Goal: Task Accomplishment & Management: Manage account settings

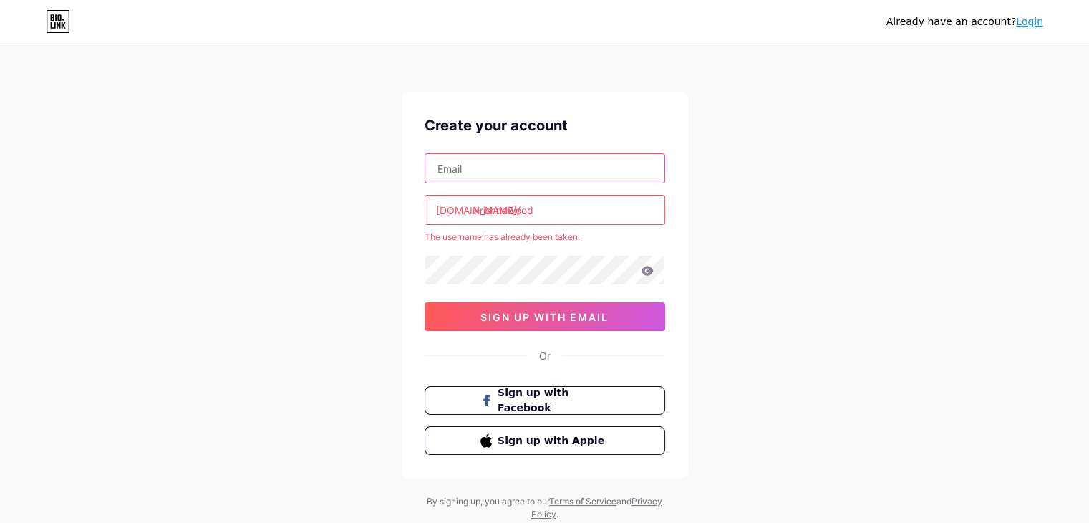
click at [569, 178] on input "text" at bounding box center [544, 168] width 239 height 29
click at [1035, 23] on link "Login" at bounding box center [1029, 21] width 27 height 11
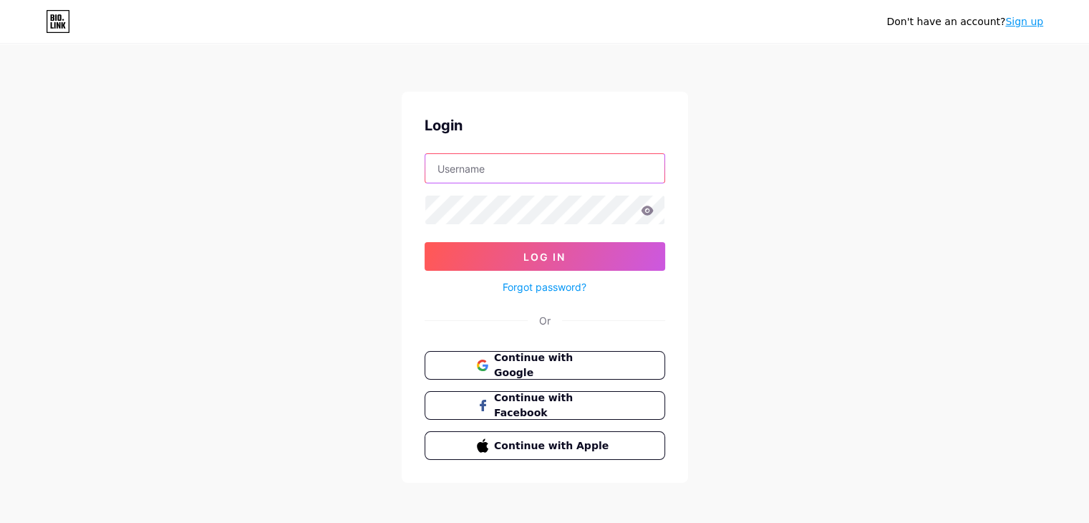
click at [590, 161] on input "text" at bounding box center [544, 168] width 239 height 29
click at [608, 172] on input "text" at bounding box center [544, 168] width 239 height 29
click at [532, 181] on input "text" at bounding box center [544, 168] width 239 height 29
drag, startPoint x: 503, startPoint y: 170, endPoint x: 368, endPoint y: 155, distance: 135.5
click at [368, 155] on div "Don't have an account? Sign up Login nivedhkrishna8@gmail.com Log In Forgot pas…" at bounding box center [544, 264] width 1089 height 529
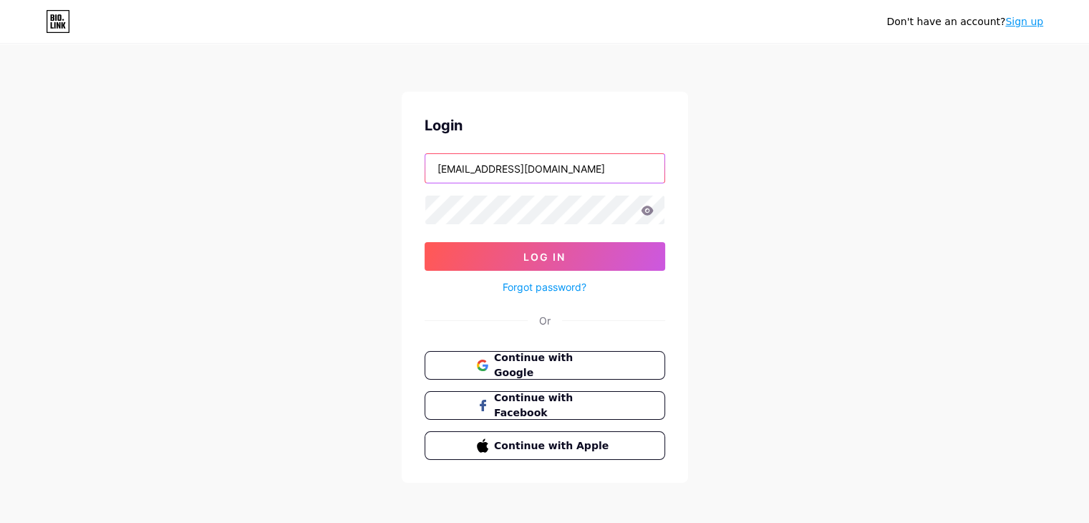
type input "krishnawoodenfurniture89@gmail.com"
click at [650, 213] on icon at bounding box center [647, 210] width 12 height 9
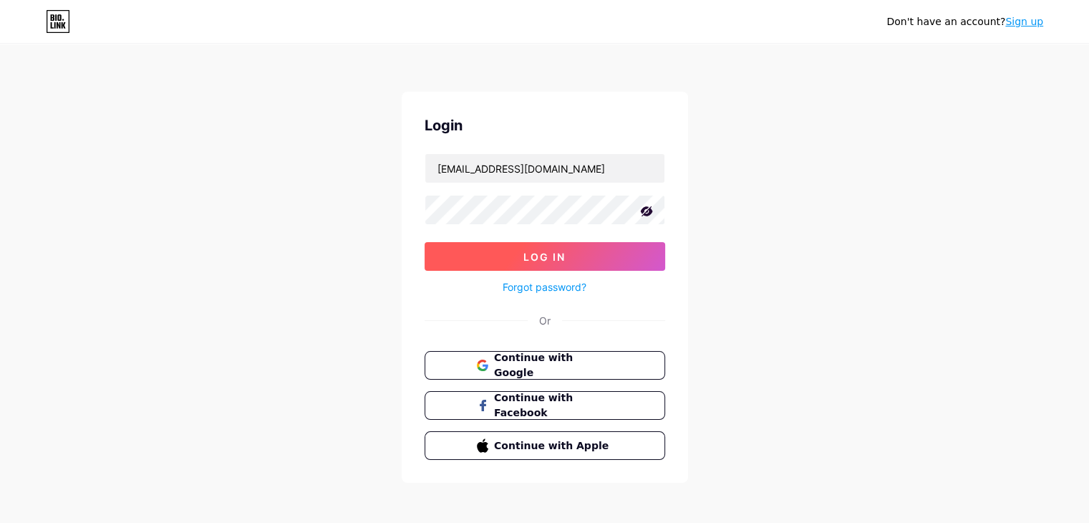
click at [549, 259] on span "Log In" at bounding box center [545, 257] width 42 height 12
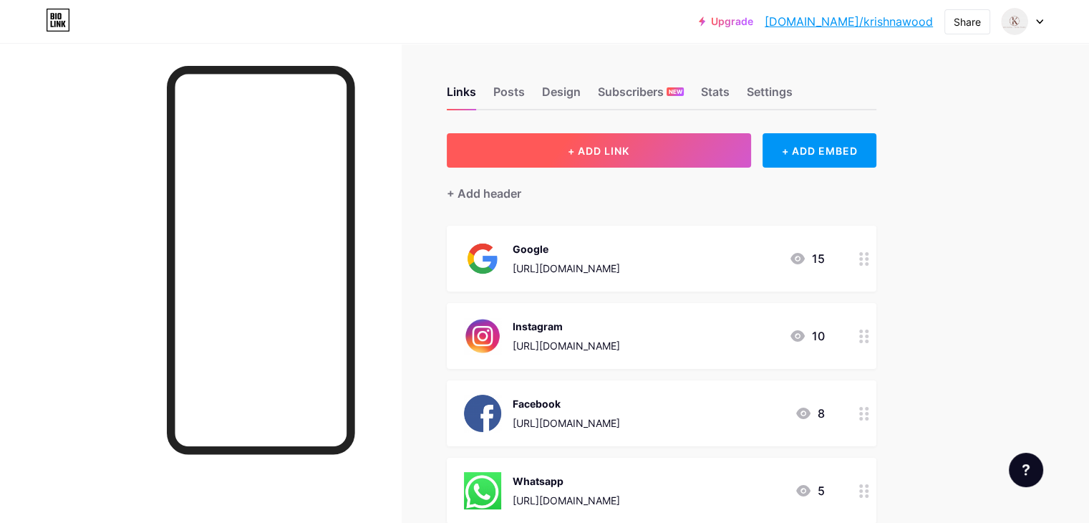
click at [630, 150] on span "+ ADD LINK" at bounding box center [599, 151] width 62 height 12
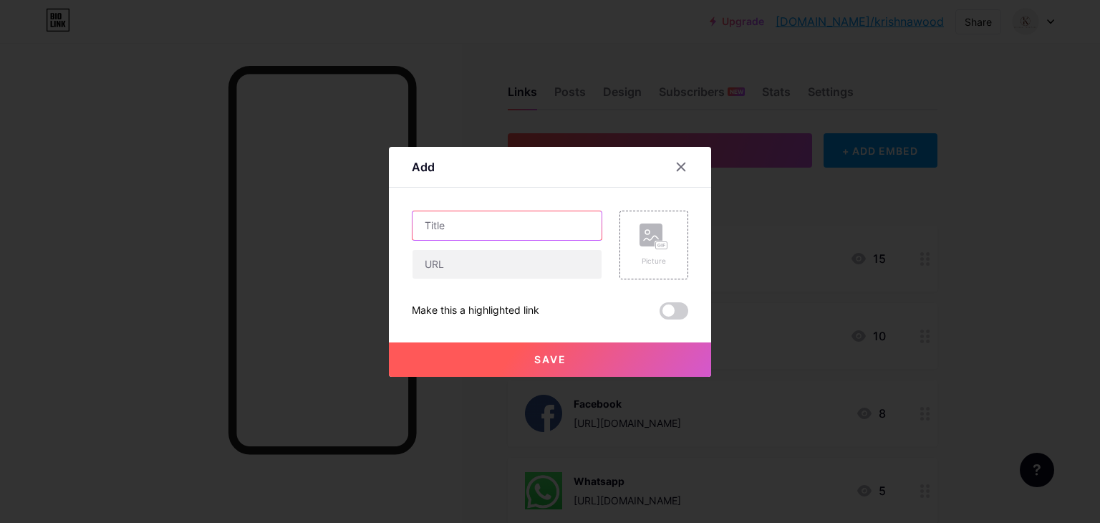
click at [531, 224] on input "text" at bounding box center [507, 225] width 189 height 29
type input "g"
type input "Google Map"
click at [652, 256] on div "Picture" at bounding box center [654, 261] width 29 height 11
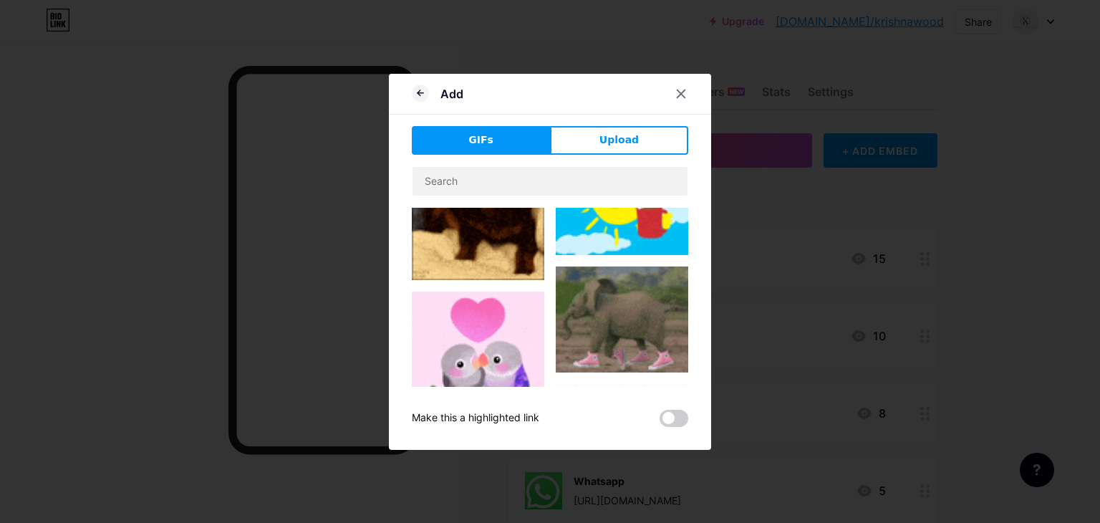
scroll to position [358, 0]
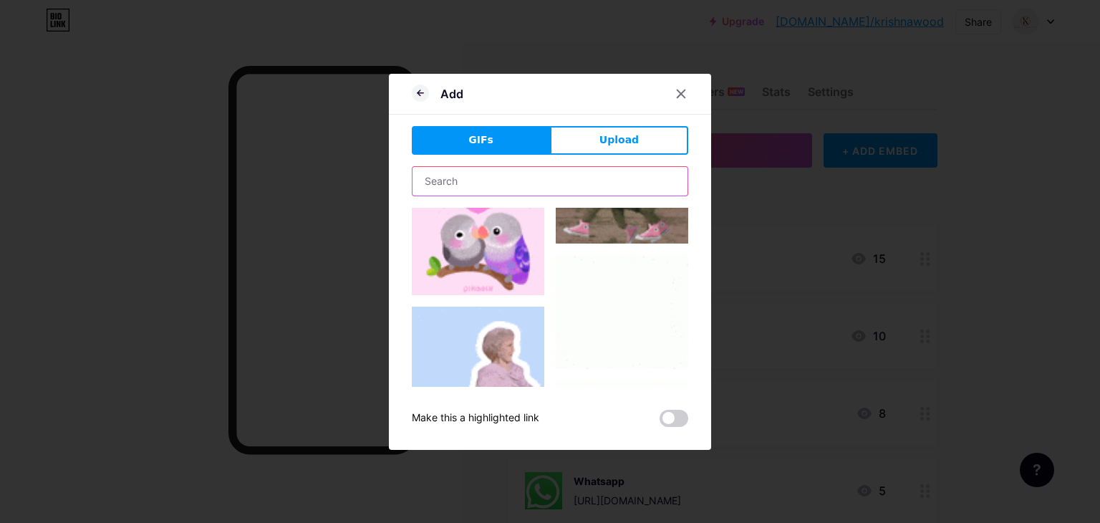
click at [513, 184] on input "text" at bounding box center [550, 181] width 275 height 29
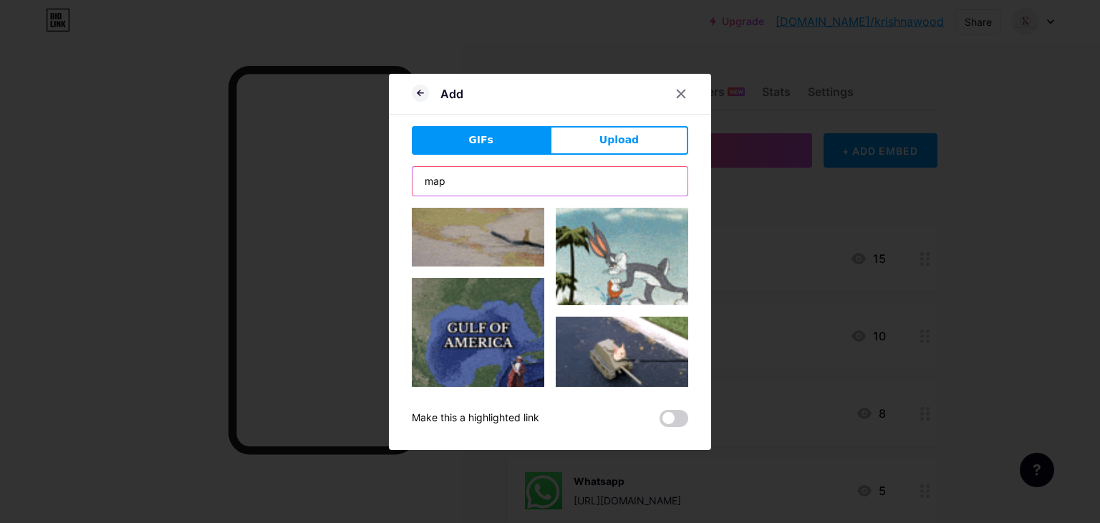
scroll to position [0, 0]
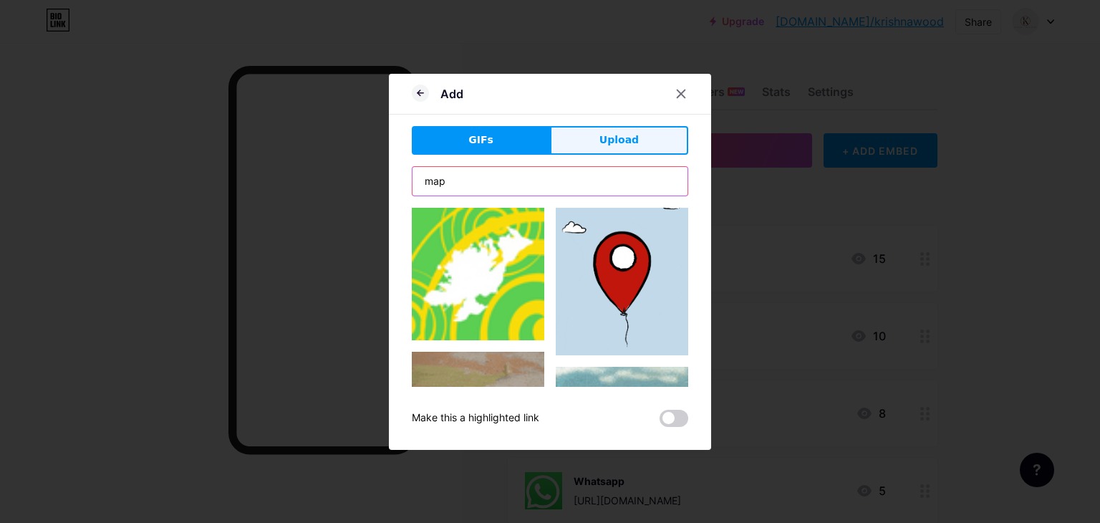
type input "map"
click at [602, 141] on span "Upload" at bounding box center [618, 140] width 39 height 15
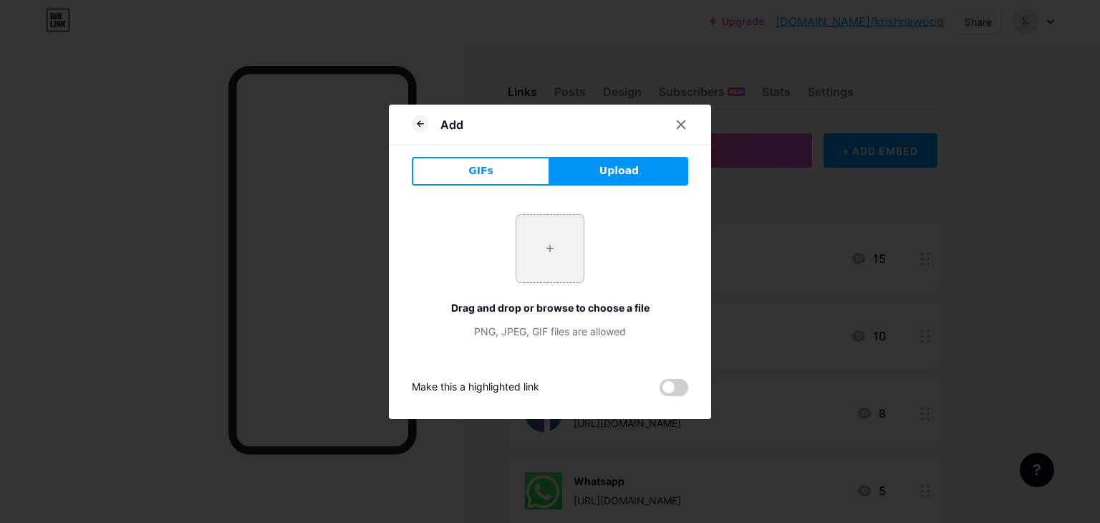
click at [556, 248] on input "file" at bounding box center [549, 248] width 67 height 67
click at [607, 171] on span "Upload" at bounding box center [618, 170] width 39 height 15
click at [558, 239] on input "file" at bounding box center [549, 248] width 67 height 67
type input "C:\fakepath\google-map-icon.png"
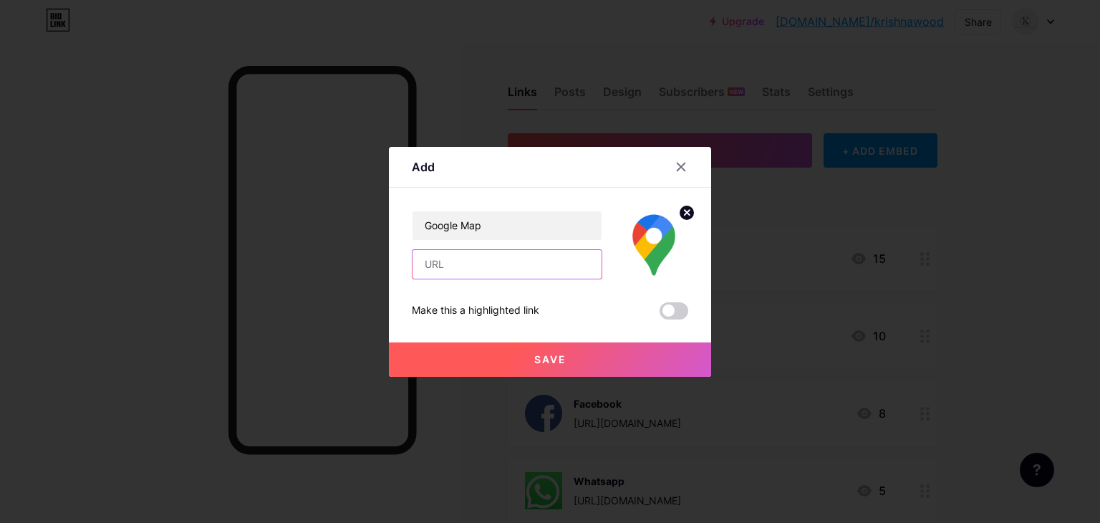
click at [501, 266] on input "text" at bounding box center [507, 264] width 189 height 29
click at [464, 261] on input "text" at bounding box center [507, 264] width 189 height 29
paste input "[URL][DOMAIN_NAME]"
type input "[URL][DOMAIN_NAME]"
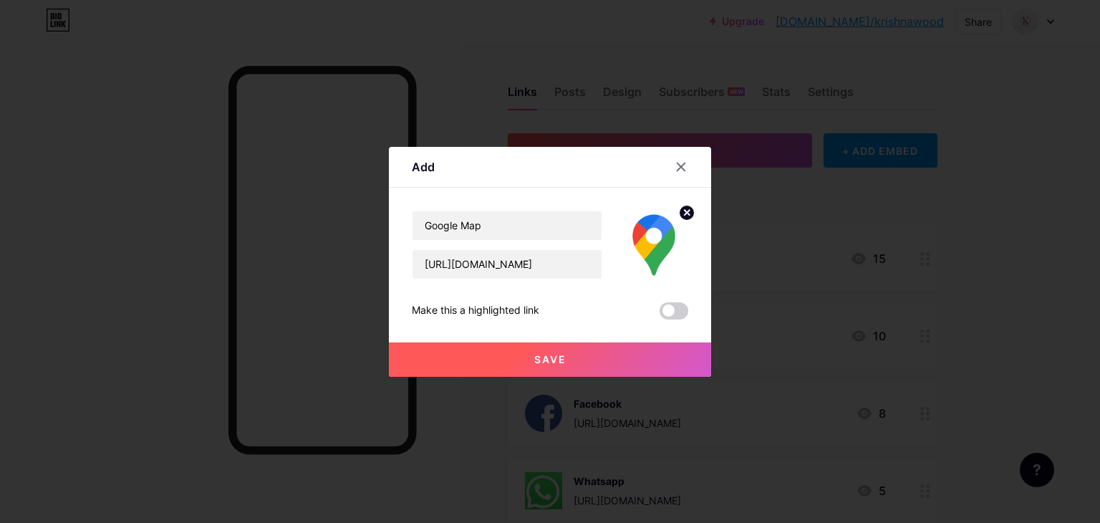
click at [549, 355] on span "Save" at bounding box center [550, 359] width 32 height 12
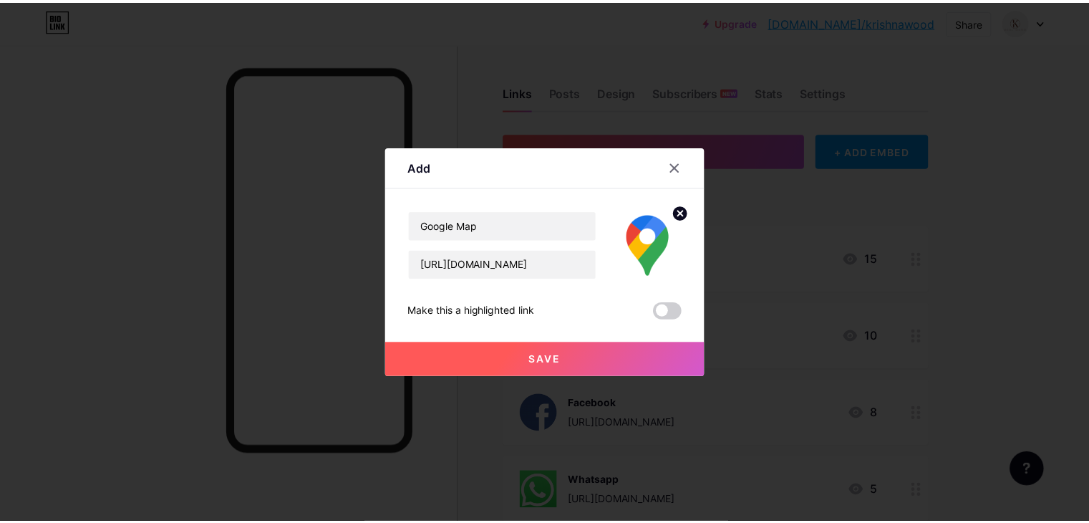
scroll to position [0, 0]
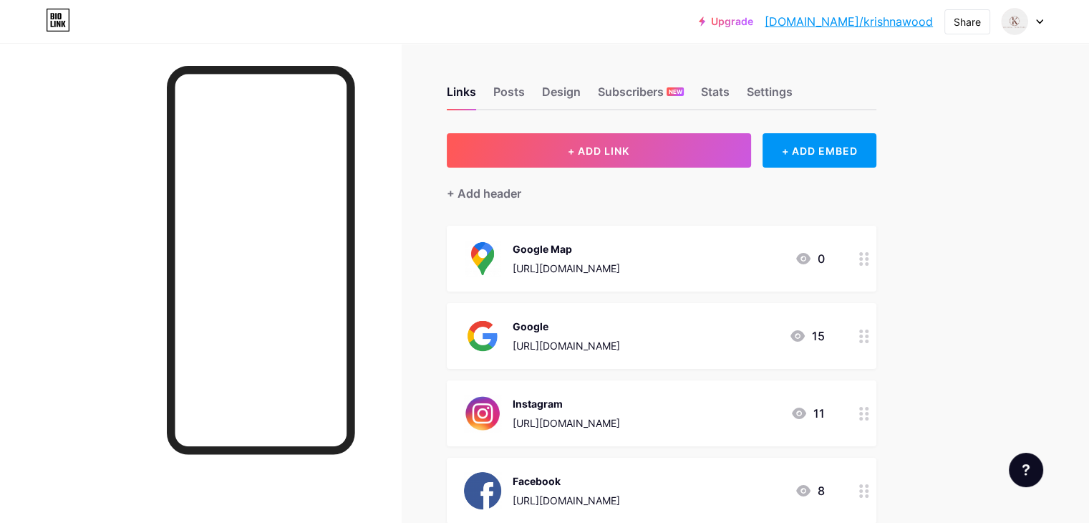
click at [863, 339] on circle at bounding box center [861, 341] width 4 height 4
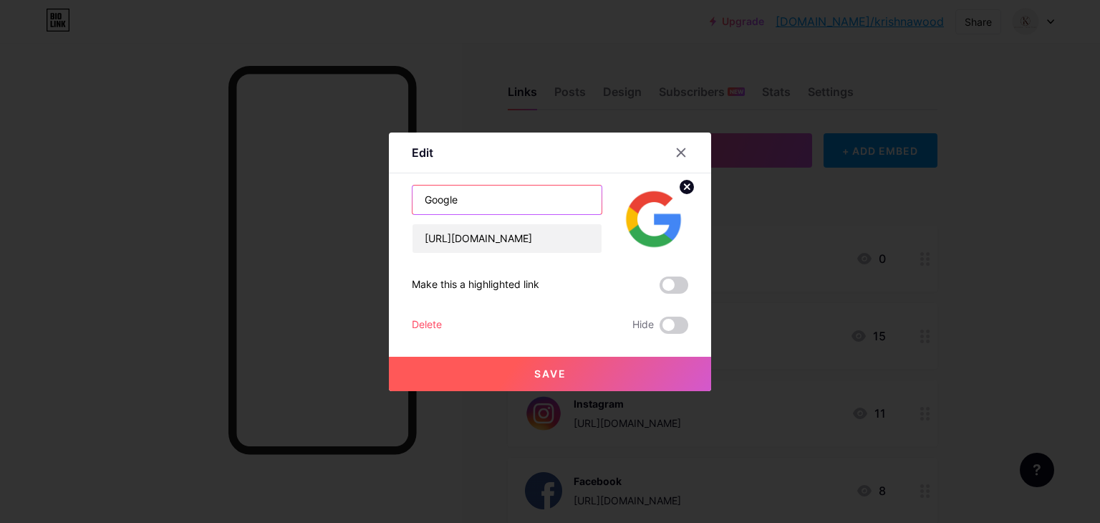
click at [500, 202] on input "Google" at bounding box center [507, 200] width 189 height 29
drag, startPoint x: 491, startPoint y: 203, endPoint x: 403, endPoint y: 201, distance: 88.8
click at [403, 201] on div "Edit Content YouTube Play YouTube video without leaving your page. ADD Vimeo Pl…" at bounding box center [550, 262] width 322 height 259
click at [416, 198] on input "Review" at bounding box center [507, 200] width 189 height 29
type input "Google Review"
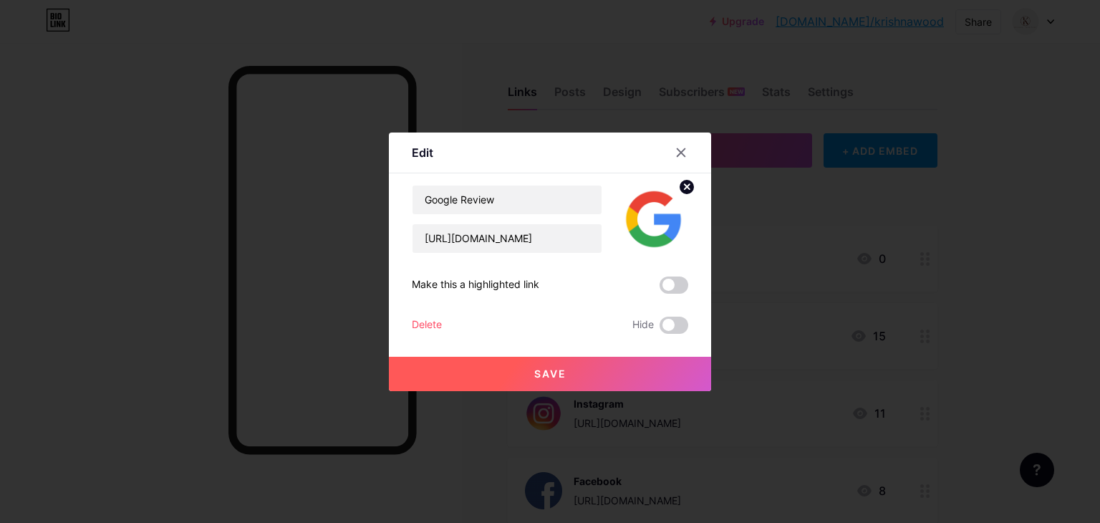
click at [589, 365] on button "Save" at bounding box center [550, 374] width 322 height 34
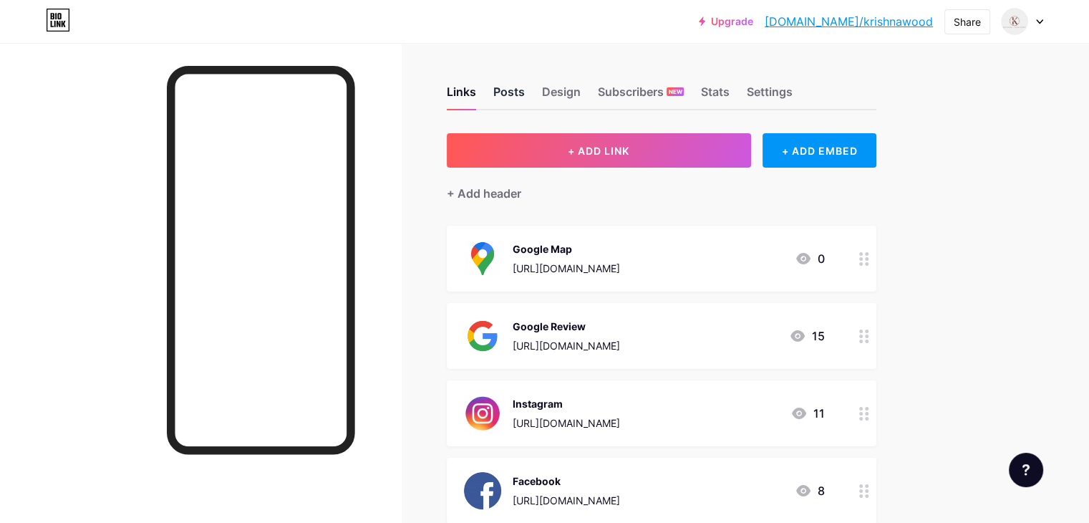
click at [525, 87] on div "Posts" at bounding box center [509, 96] width 32 height 26
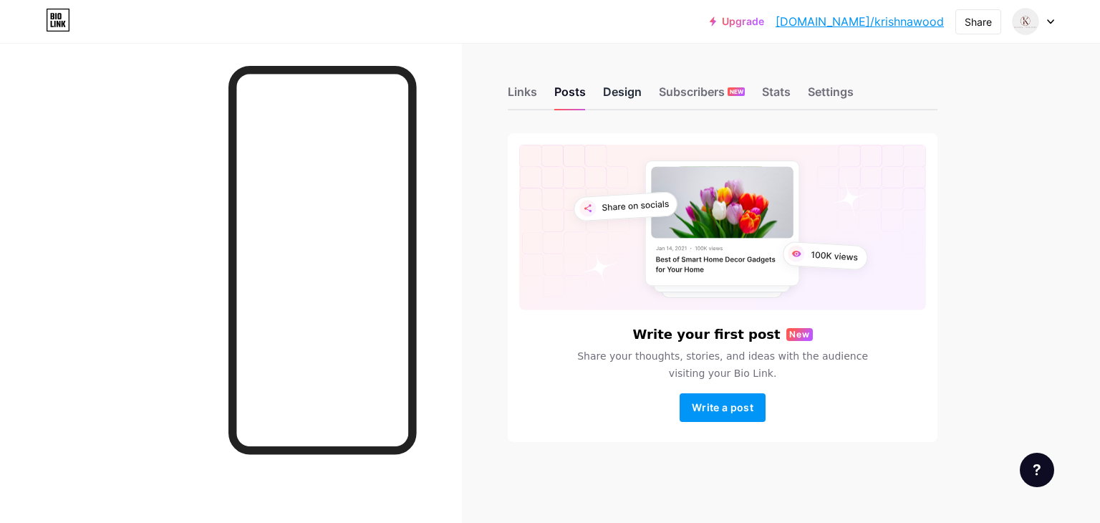
click at [639, 83] on div "Design" at bounding box center [622, 96] width 39 height 26
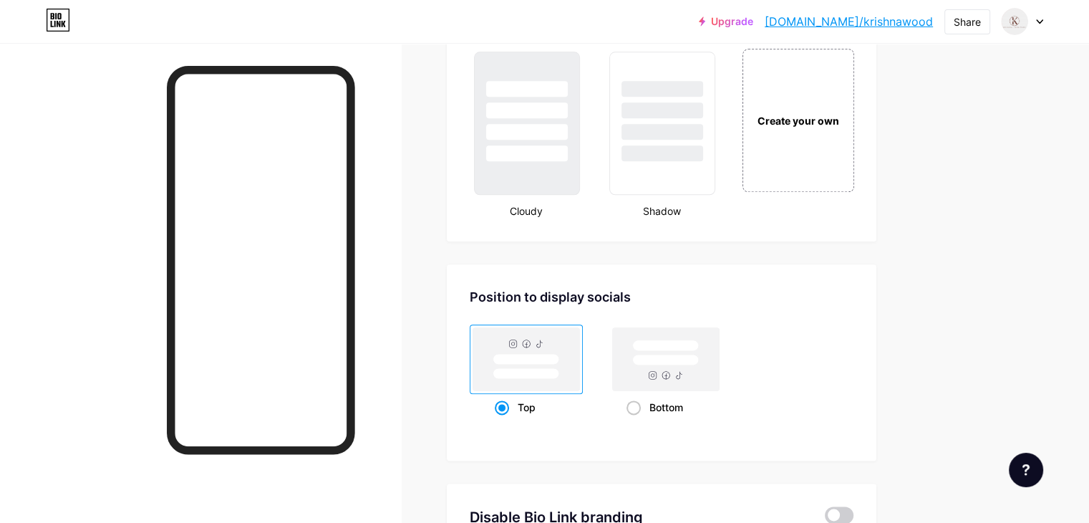
scroll to position [1719, 0]
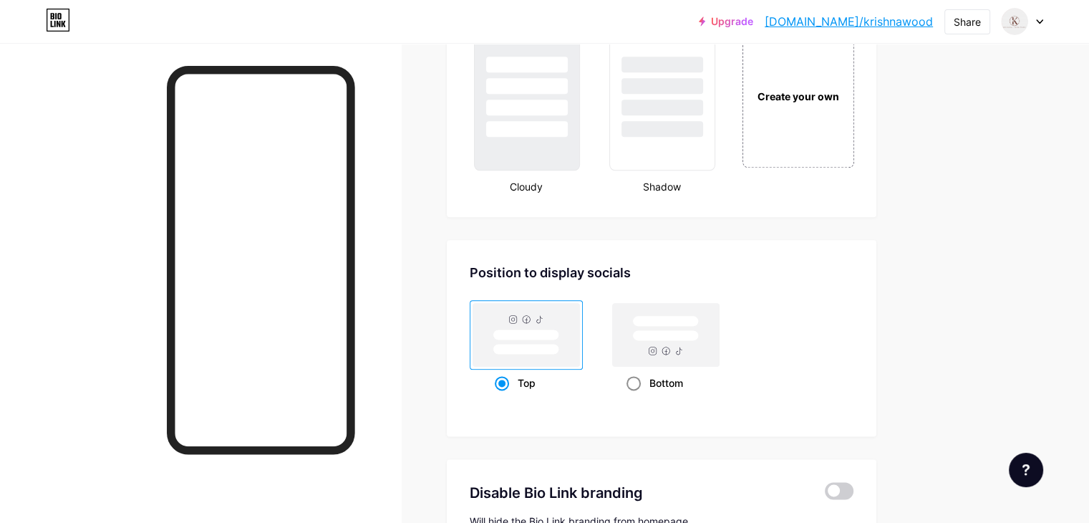
drag, startPoint x: 679, startPoint y: 316, endPoint x: 665, endPoint y: 316, distance: 14.3
click at [679, 316] on rect at bounding box center [666, 334] width 107 height 63
click at [636, 396] on input "Bottom" at bounding box center [631, 400] width 9 height 9
radio input "true"
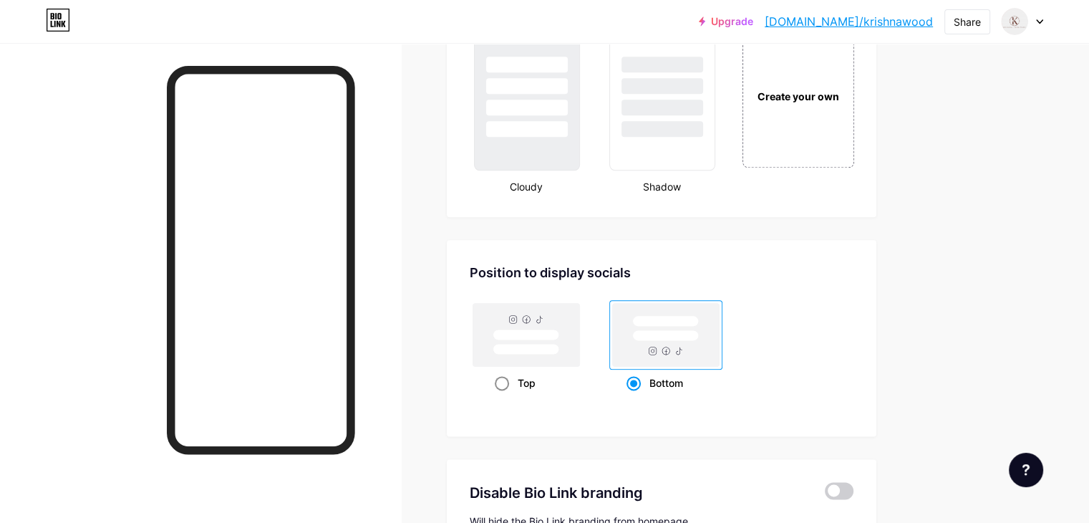
click at [580, 317] on rect at bounding box center [526, 334] width 107 height 63
click at [504, 396] on input "Top" at bounding box center [499, 400] width 9 height 9
radio input "true"
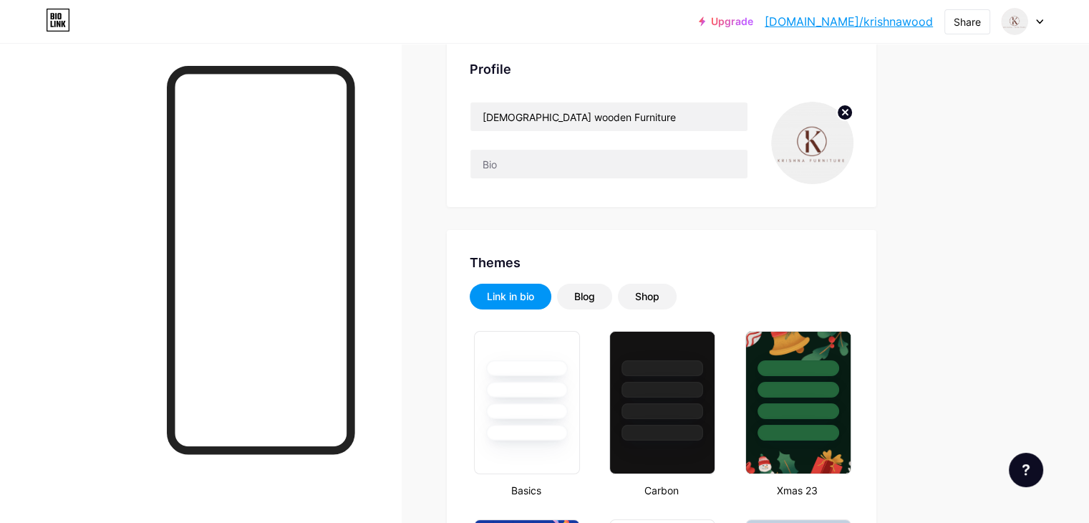
scroll to position [0, 0]
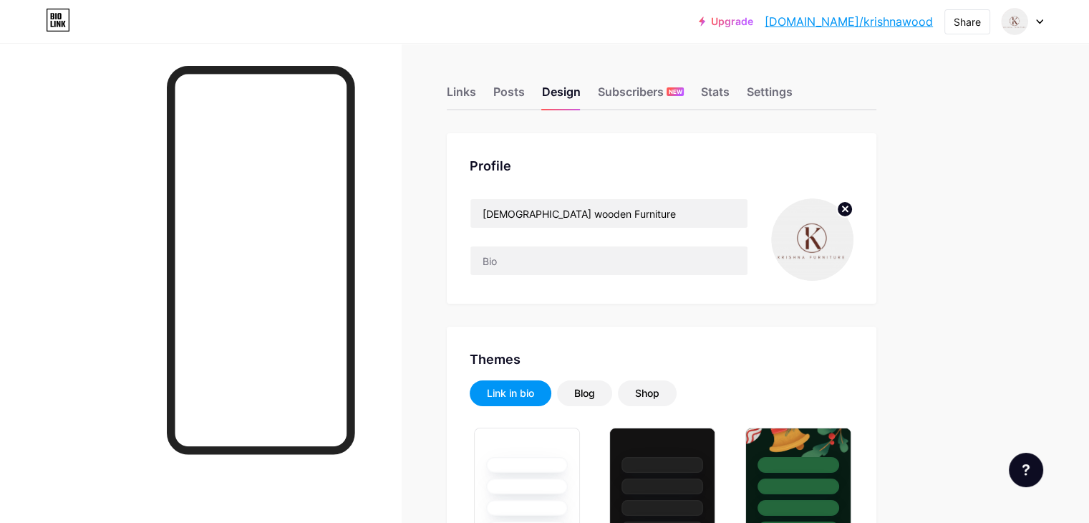
click at [1033, 20] on div at bounding box center [1023, 22] width 42 height 26
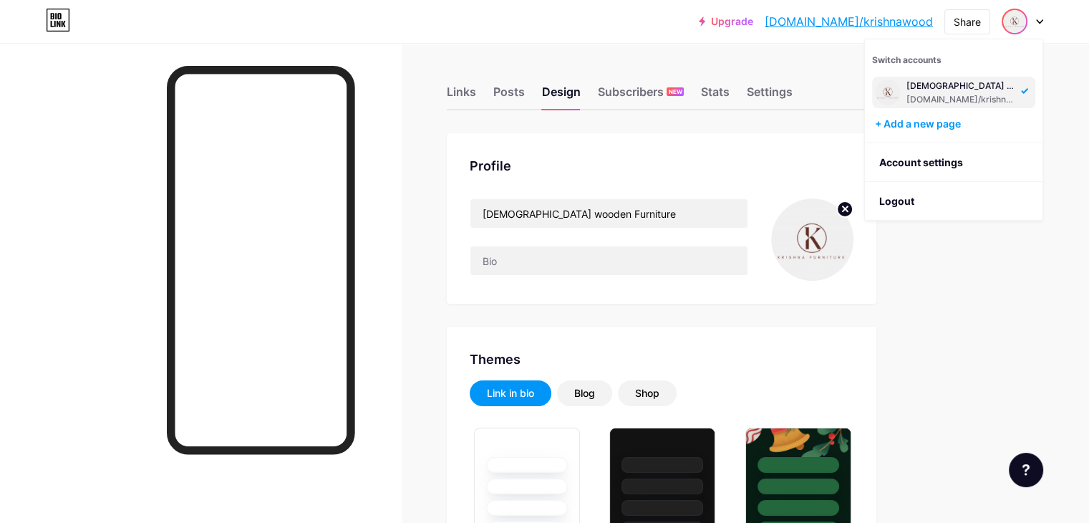
click at [801, 101] on div "Links Posts Design Subscribers NEW Stats Settings" at bounding box center [662, 85] width 430 height 50
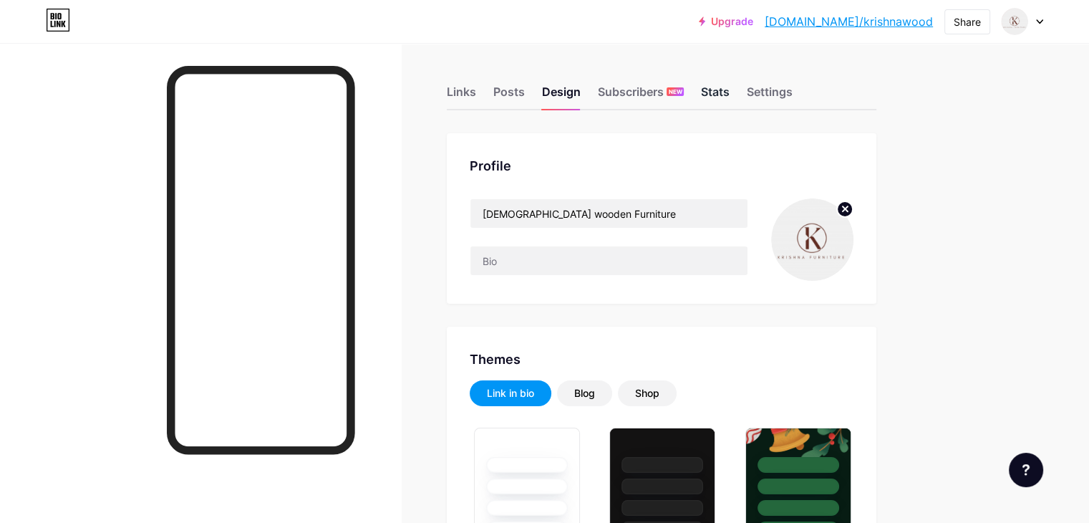
click at [730, 99] on div "Stats" at bounding box center [715, 96] width 29 height 26
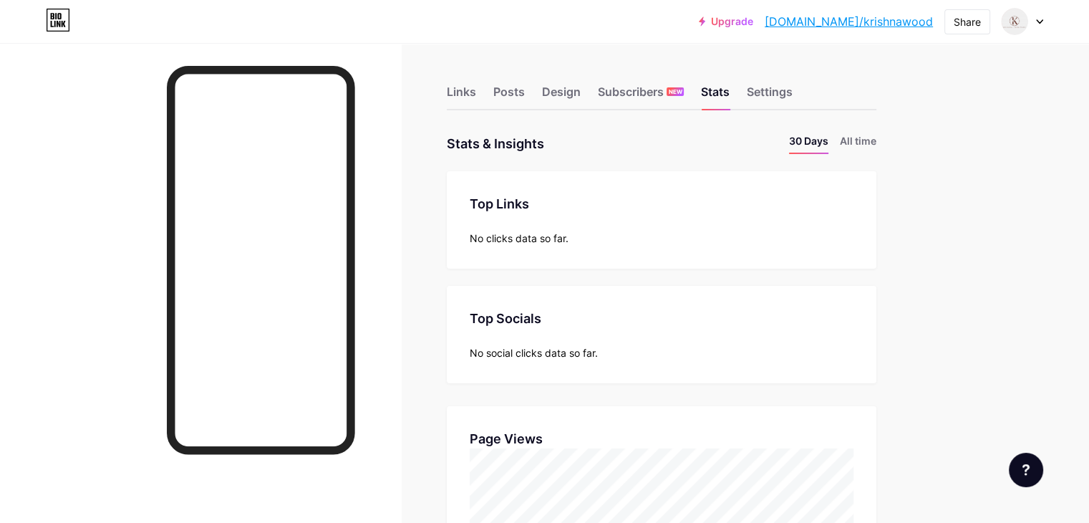
click at [819, 82] on div "Links Posts Design Subscribers NEW Stats Settings" at bounding box center [662, 85] width 430 height 50
click at [793, 92] on div "Settings" at bounding box center [770, 96] width 46 height 26
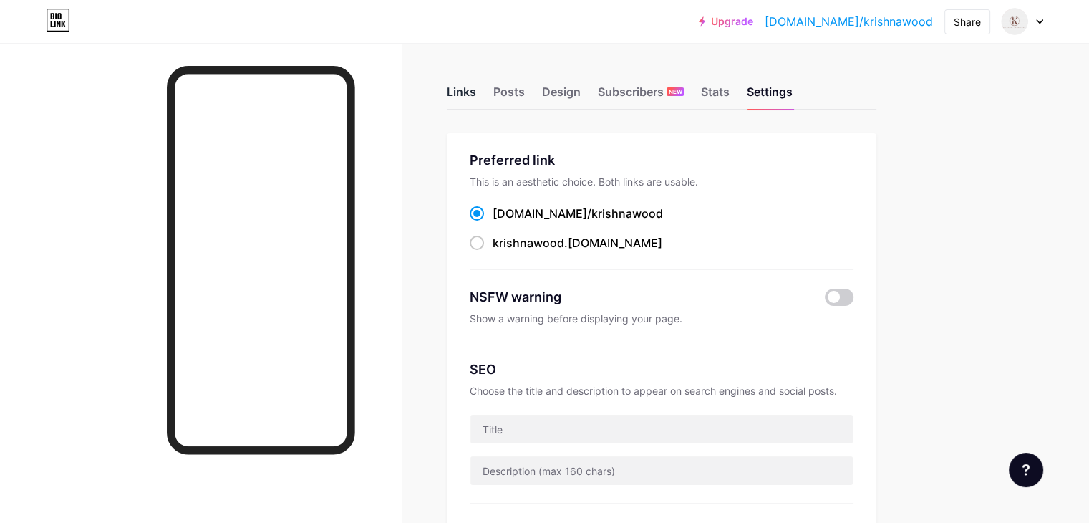
click at [476, 100] on div "Links" at bounding box center [461, 96] width 29 height 26
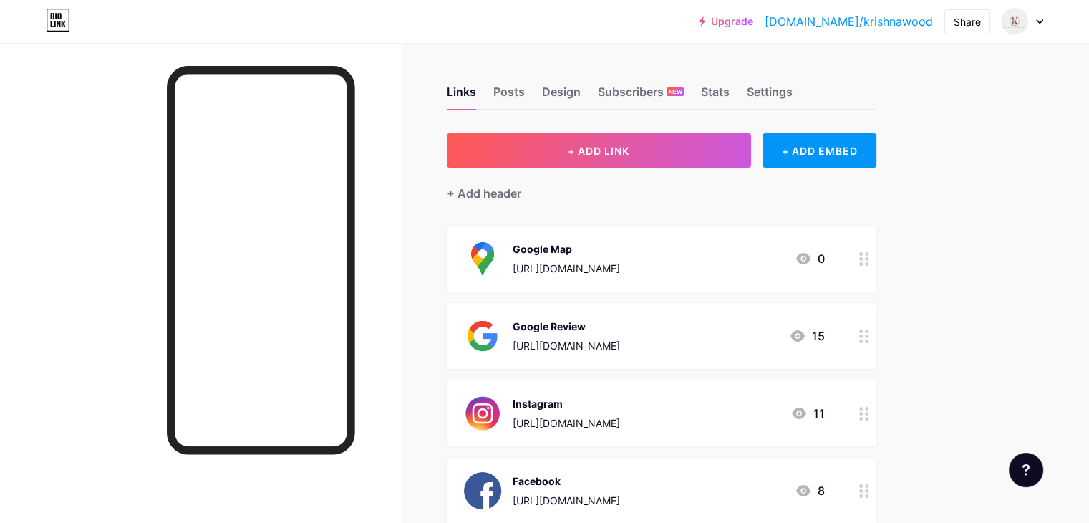
click at [869, 335] on circle at bounding box center [867, 336] width 4 height 4
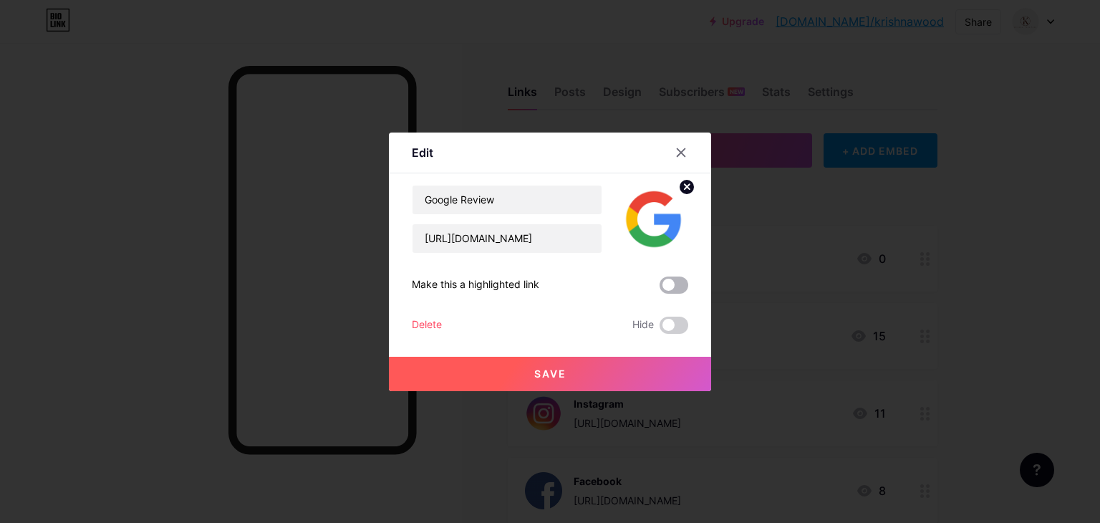
click at [665, 290] on span at bounding box center [674, 284] width 29 height 17
click at [660, 289] on input "checkbox" at bounding box center [660, 289] width 0 height 0
click at [622, 370] on button "Save" at bounding box center [550, 374] width 322 height 34
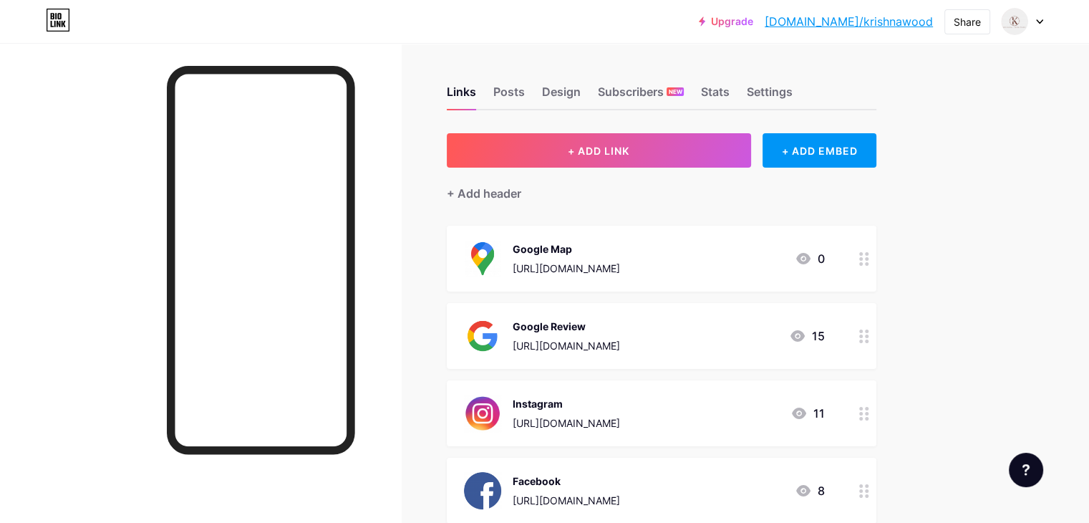
drag, startPoint x: 726, startPoint y: 325, endPoint x: 745, endPoint y: 235, distance: 92.3
click at [745, 235] on span "Google Map [URL][DOMAIN_NAME] 0 Google Review [URL][DOMAIN_NAME] 15 Instagram […" at bounding box center [662, 452] width 430 height 453
click at [937, 290] on div "Links Posts Design Subscribers NEW Stats Settings + ADD LINK + ADD EMBED + Add …" at bounding box center [468, 444] width 937 height 802
click at [937, 236] on div "Links Posts Design Subscribers NEW Stats Settings + ADD LINK + ADD EMBED + Add …" at bounding box center [468, 444] width 937 height 802
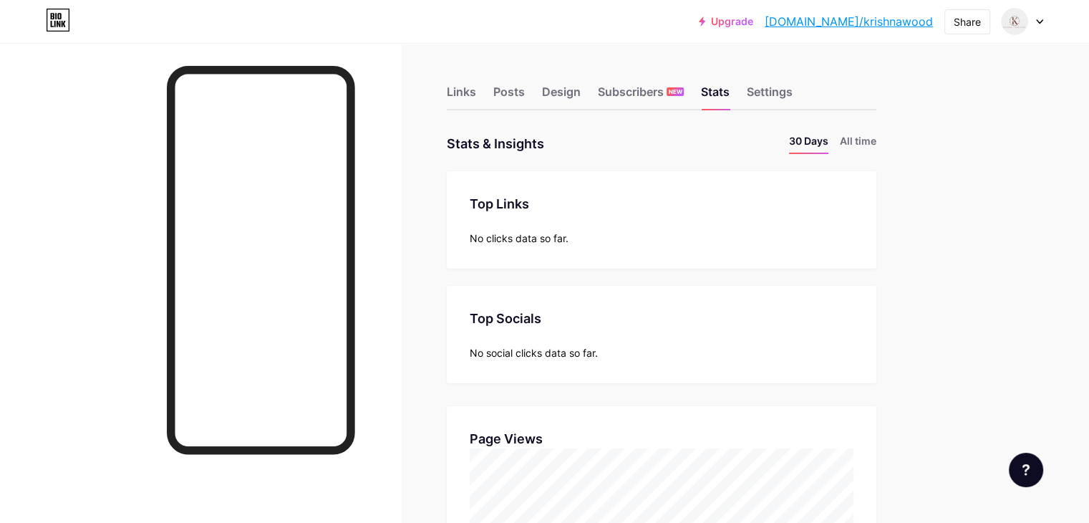
scroll to position [522, 1089]
